Goal: Navigation & Orientation: Find specific page/section

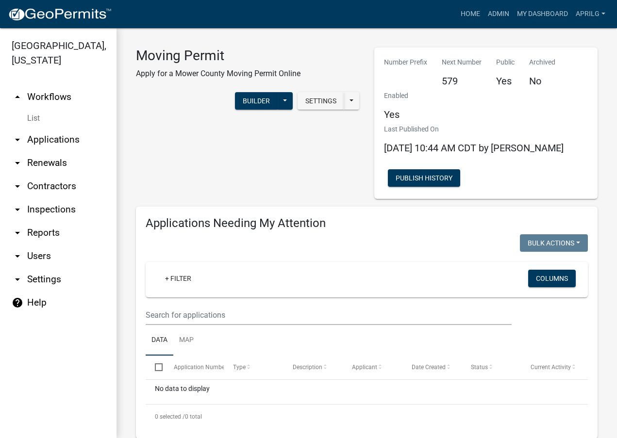
select select "1: 25"
click at [494, 14] on link "Admin" at bounding box center [498, 14] width 29 height 18
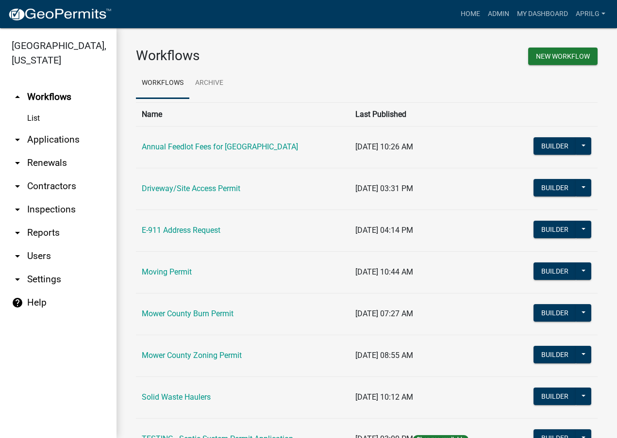
click at [204, 308] on td "Mower County Burn Permit" at bounding box center [243, 314] width 214 height 42
click at [203, 313] on link "Mower County Burn Permit" at bounding box center [188, 313] width 92 height 9
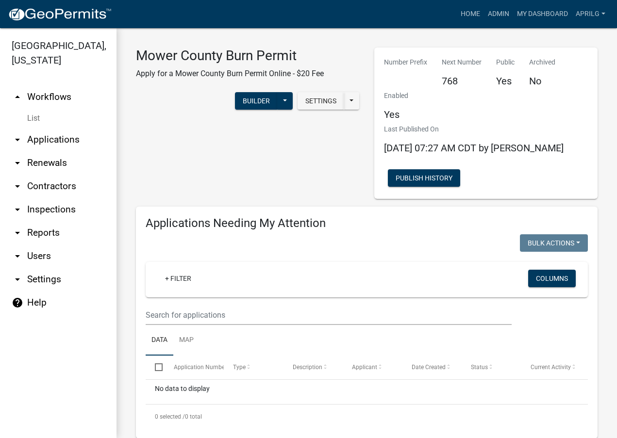
select select "1: 25"
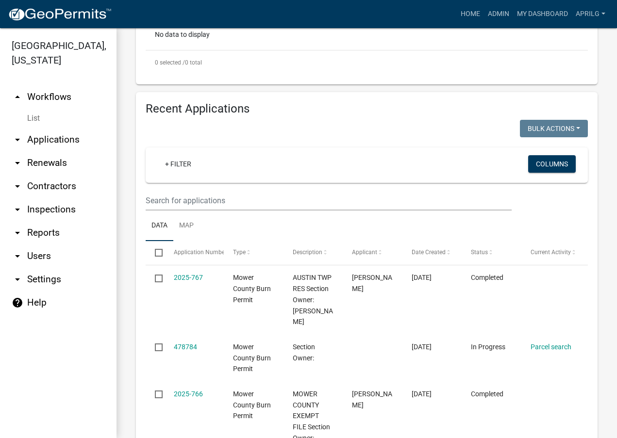
scroll to position [388, 0]
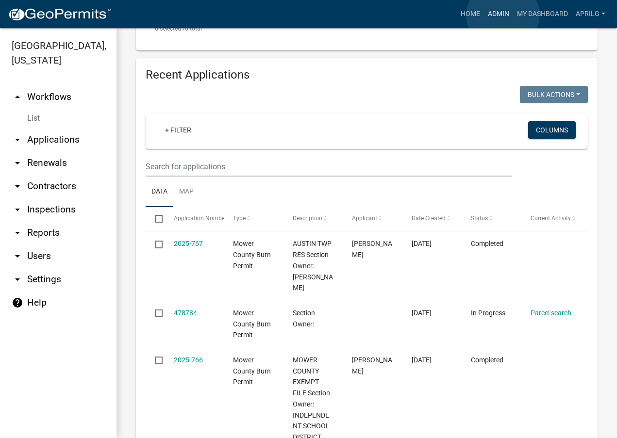
click at [503, 15] on link "Admin" at bounding box center [498, 14] width 29 height 18
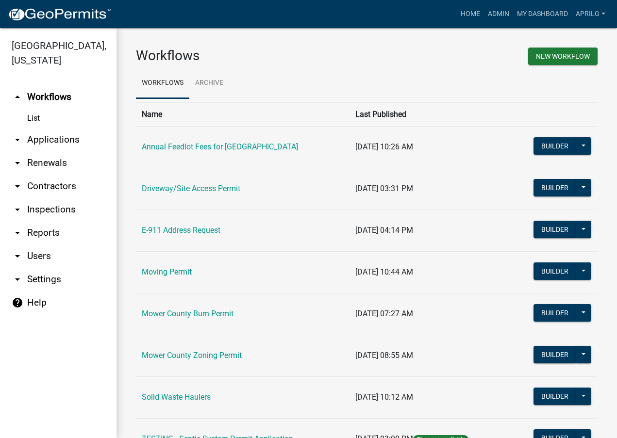
click at [172, 265] on td "Moving Permit" at bounding box center [243, 272] width 214 height 42
click at [169, 270] on link "Moving Permit" at bounding box center [167, 271] width 50 height 9
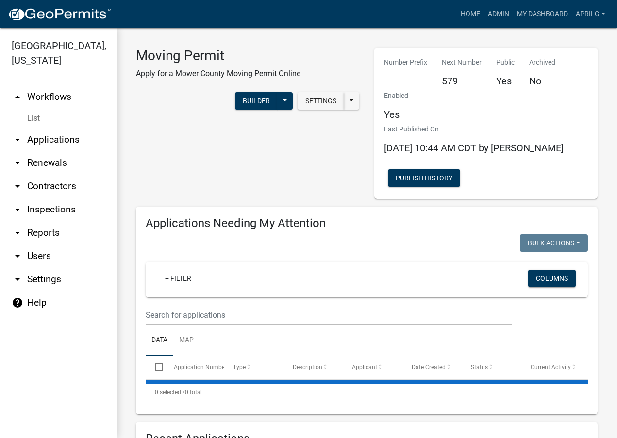
select select "1: 25"
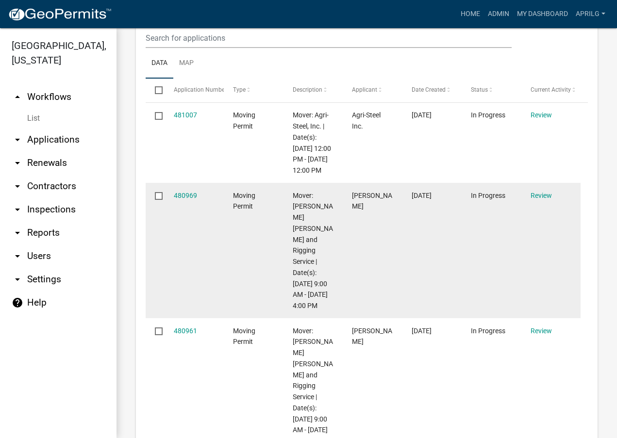
scroll to position [485, 0]
